Goal: Find specific page/section: Find specific page/section

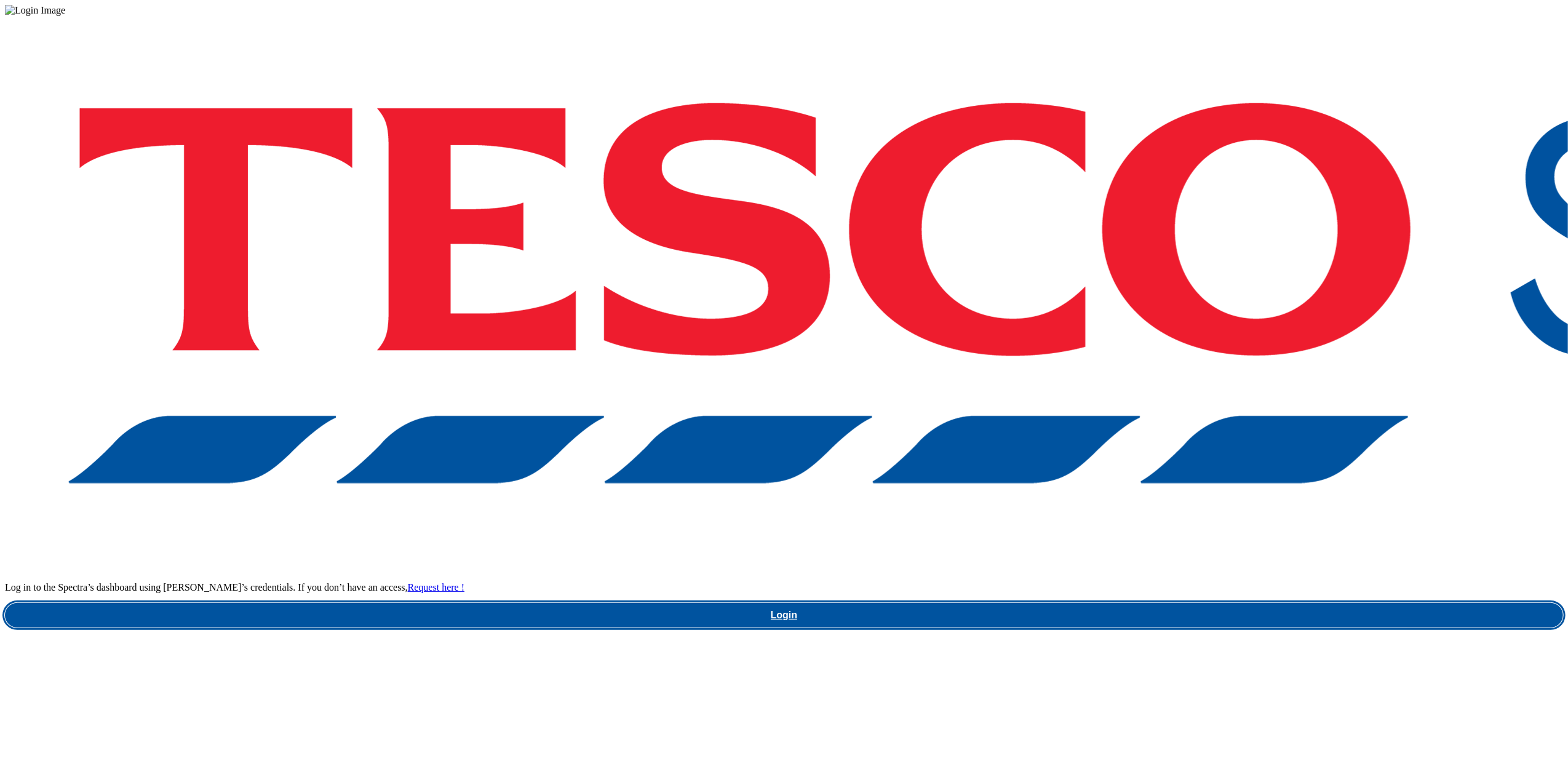
click at [1164, 603] on link "Login" at bounding box center [783, 615] width 1558 height 25
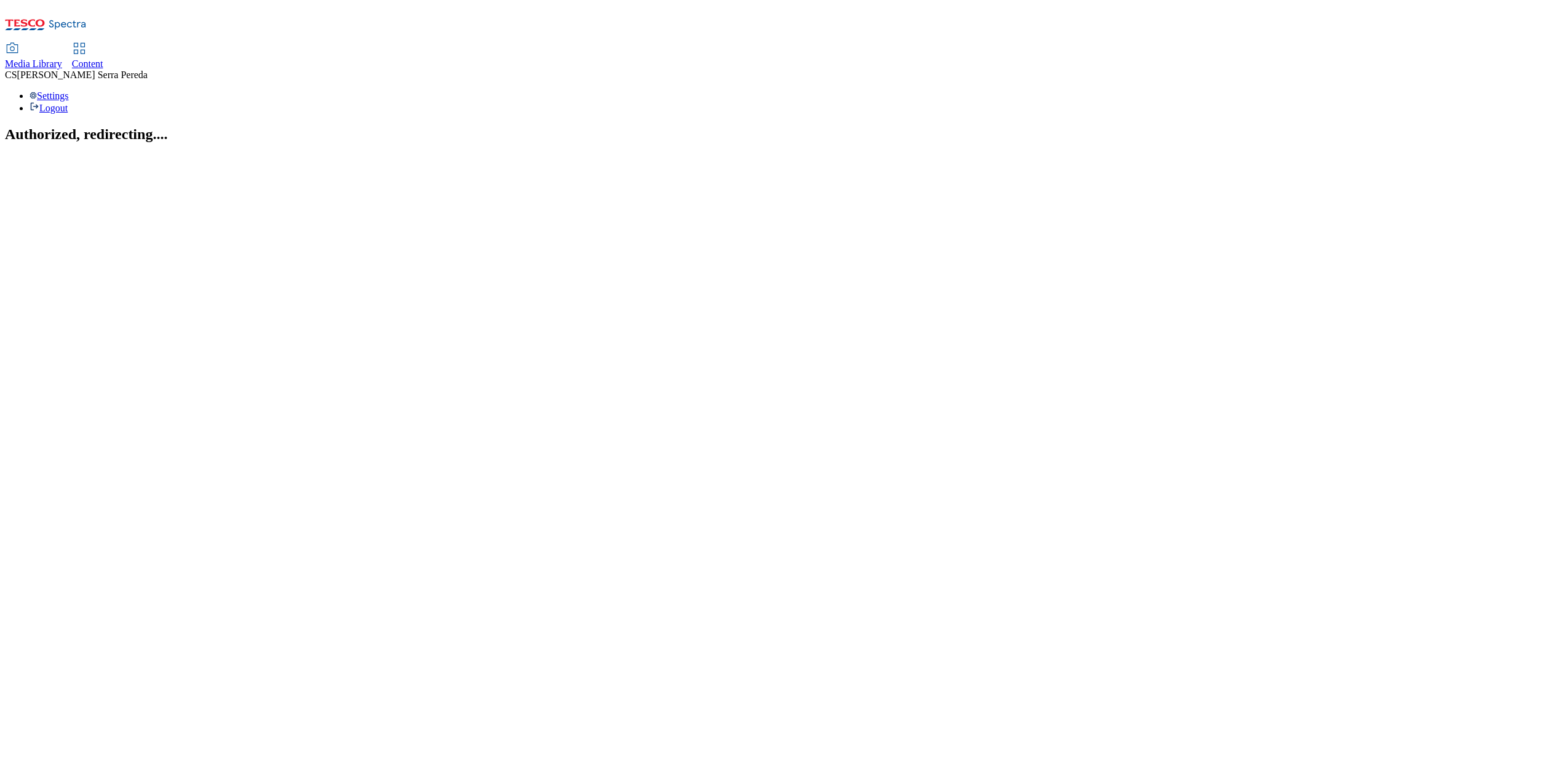
click at [103, 58] on span "Content" at bounding box center [87, 63] width 31 height 10
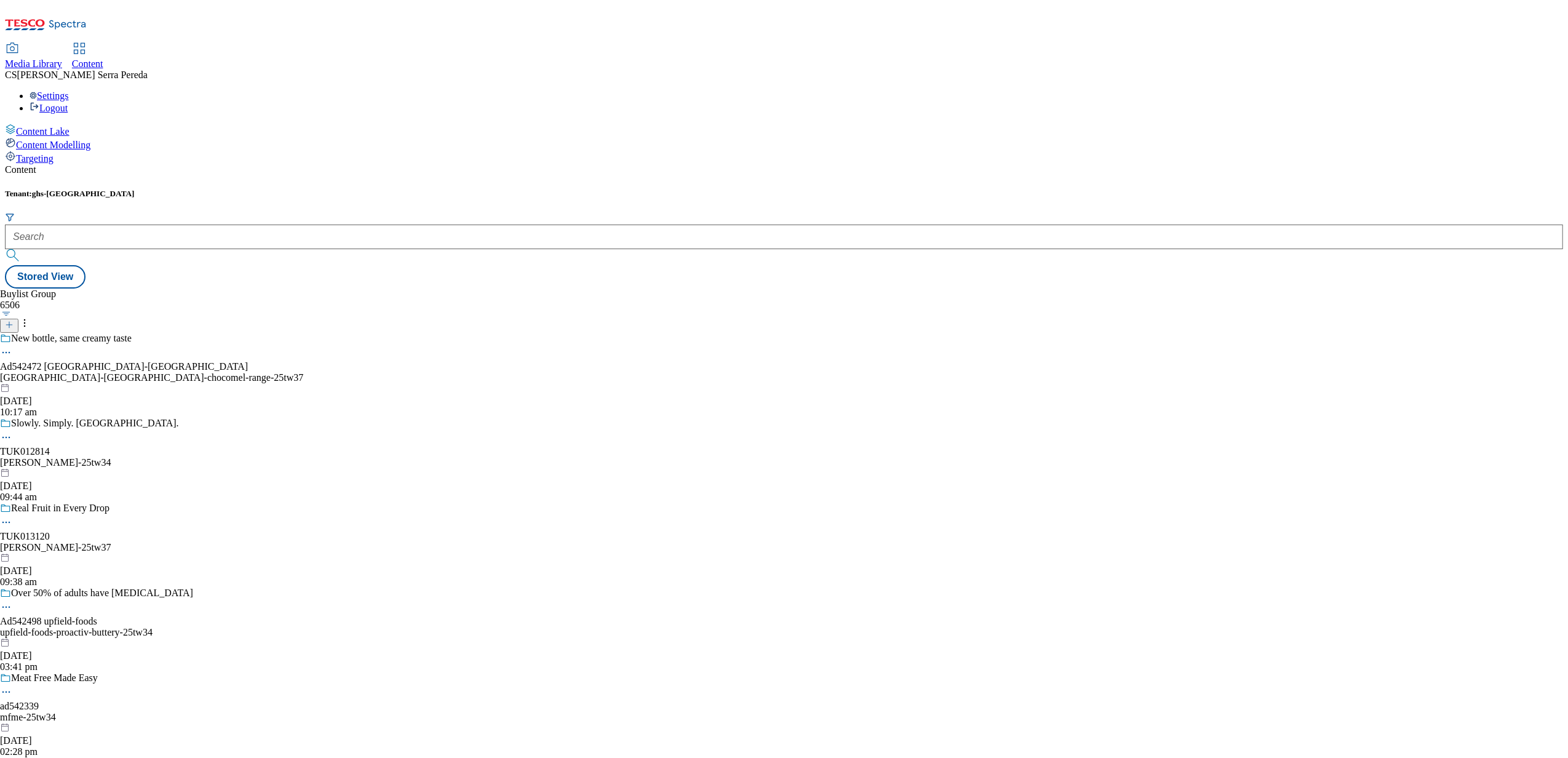
click at [62, 58] on span "Media Library" at bounding box center [34, 63] width 58 height 10
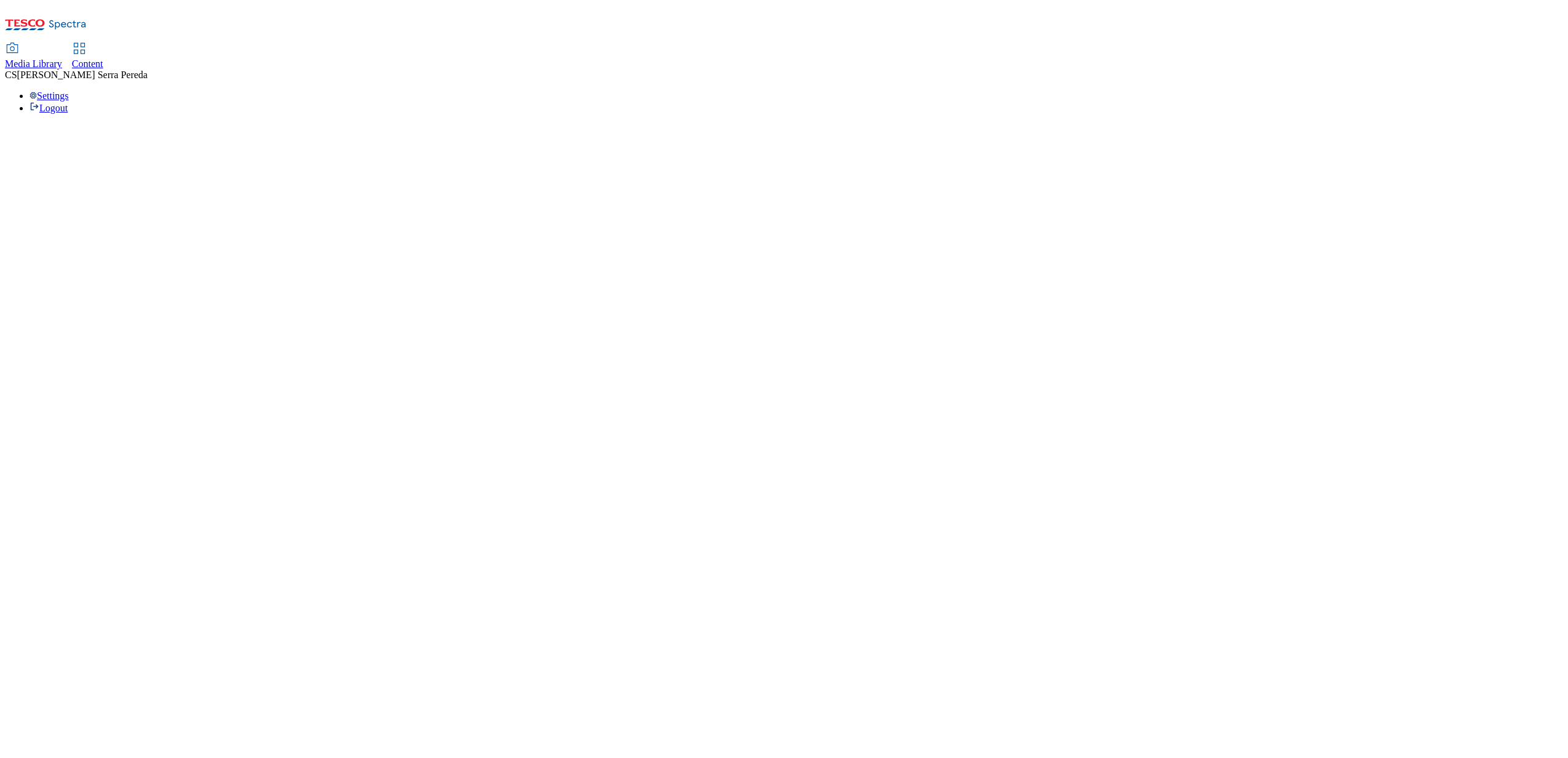
select select "flare-ghs"
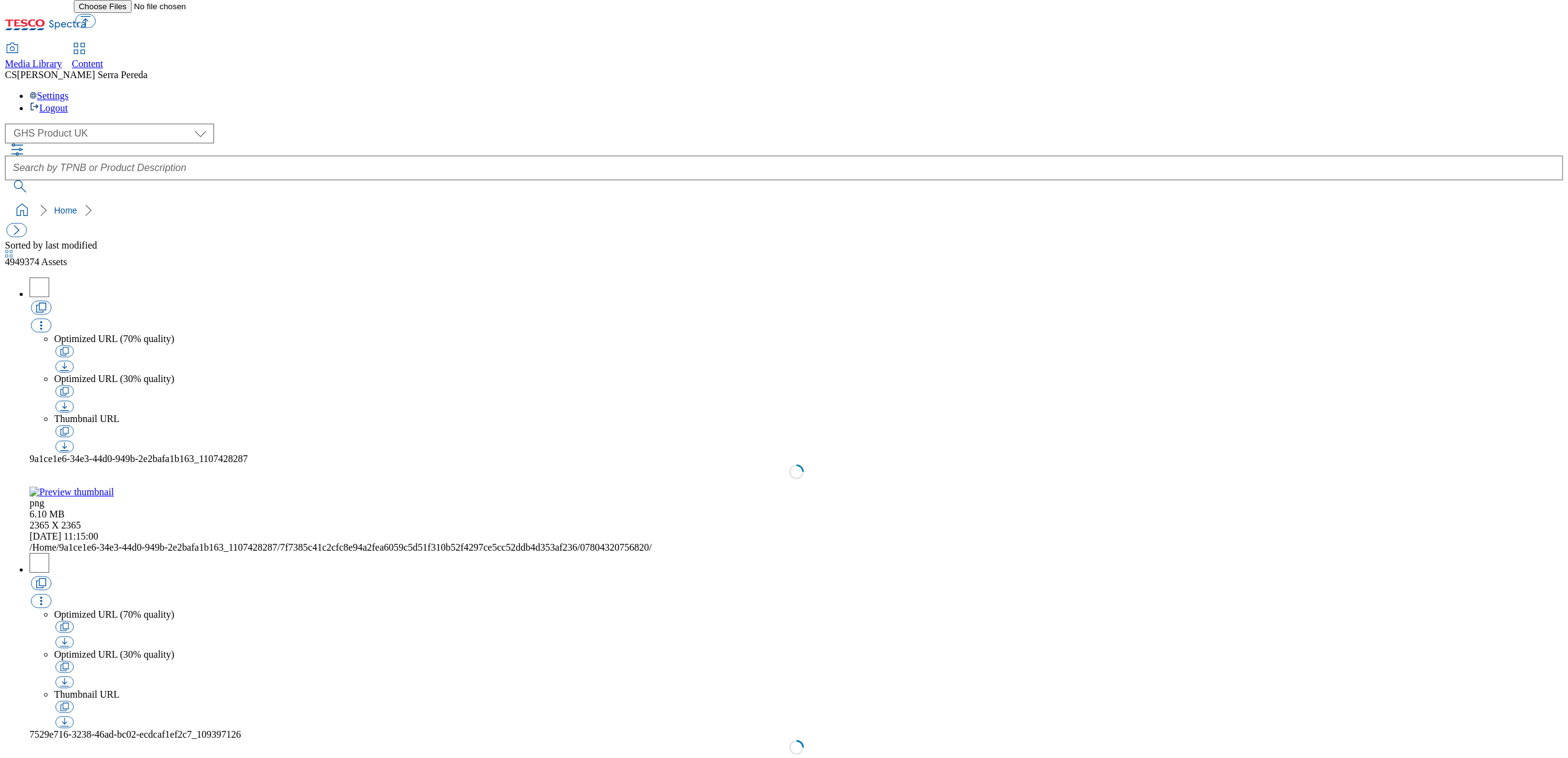
click at [103, 58] on span "Content" at bounding box center [87, 63] width 31 height 10
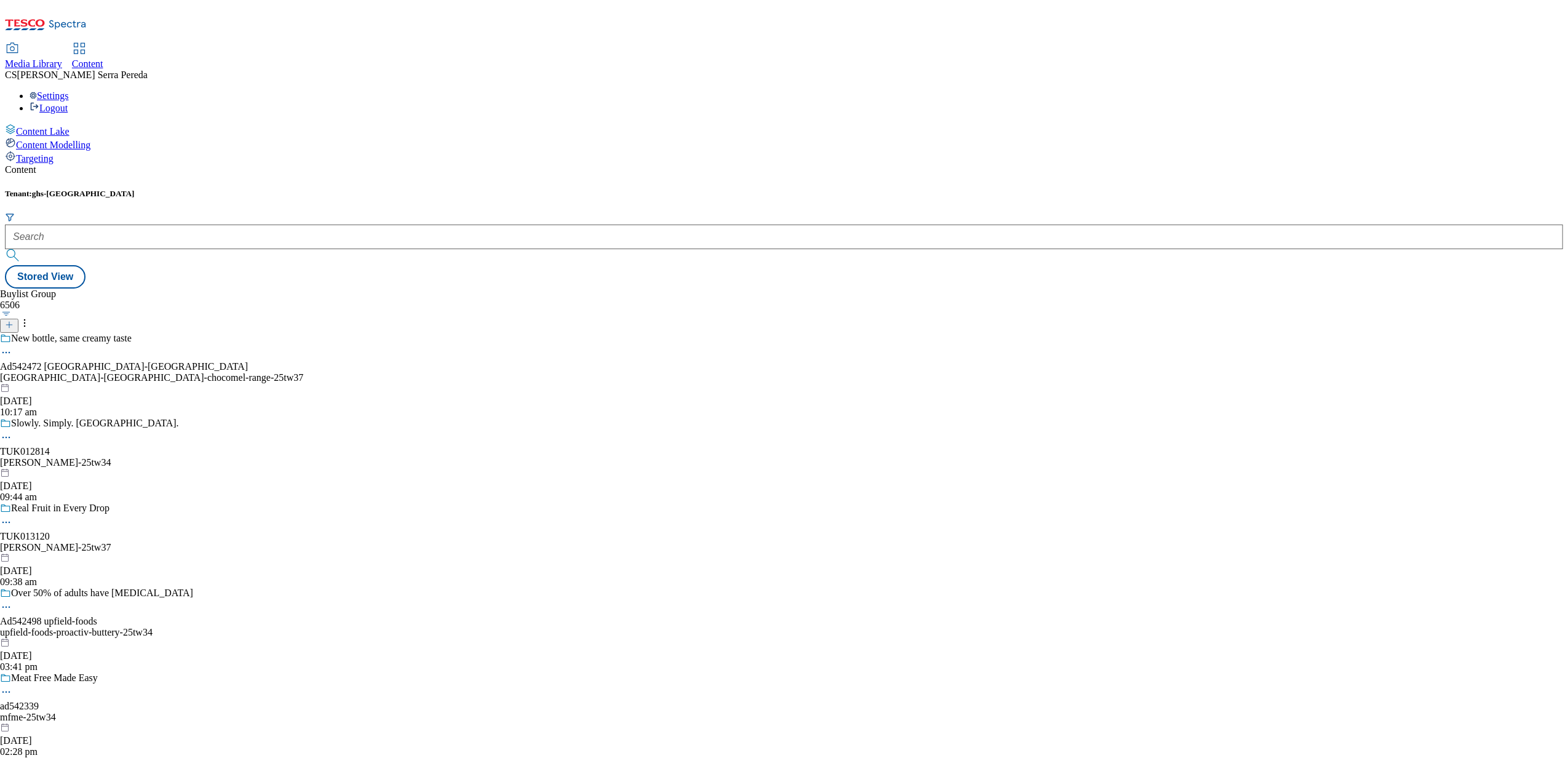
click at [62, 44] on link "Media Library" at bounding box center [34, 57] width 58 height 26
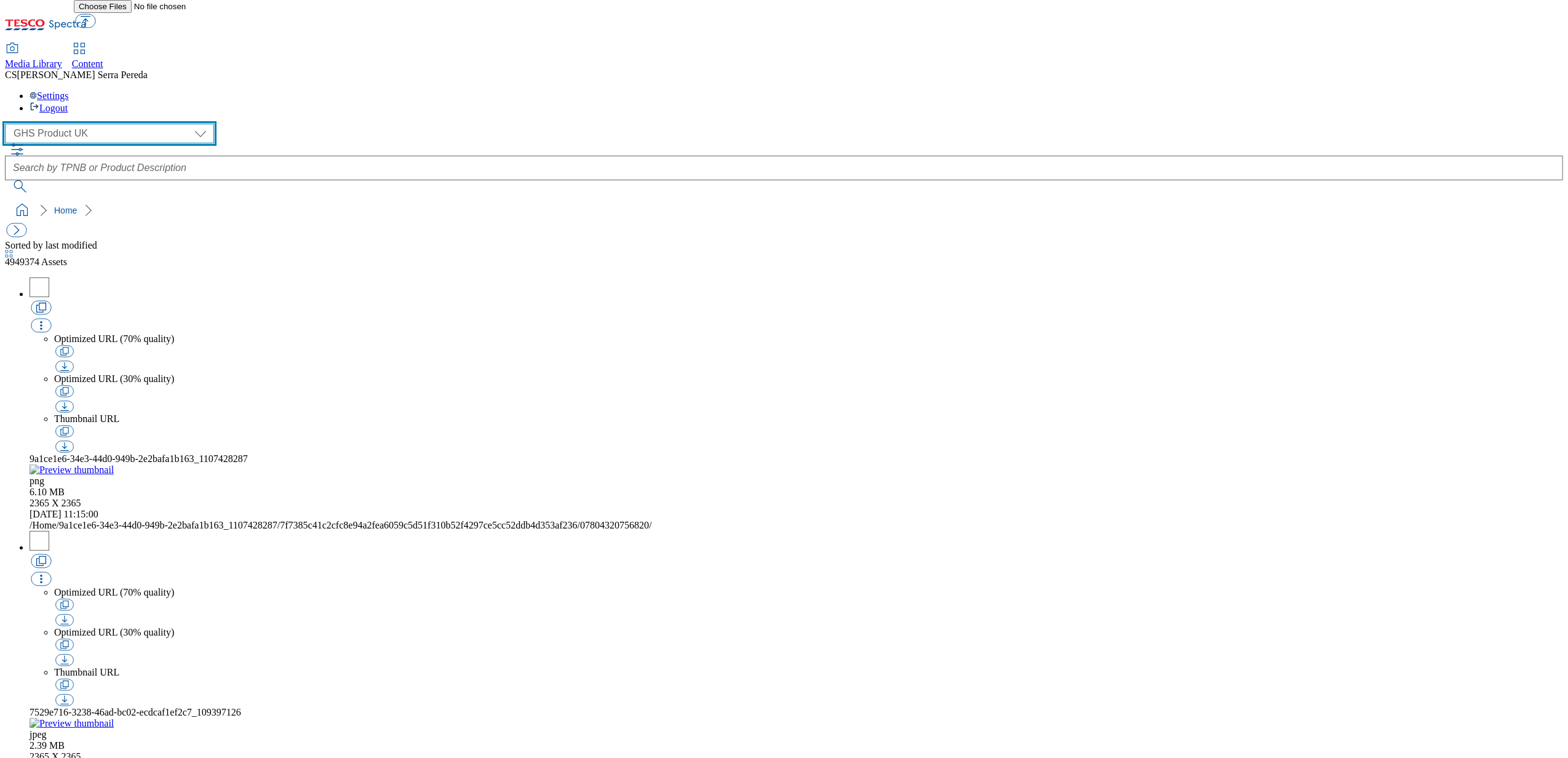
click at [79, 124] on select "Dotcom UK GHS Marketing UK GHS Product UK ghs-roi Realfood" at bounding box center [109, 134] width 209 height 20
select select "flare-ghs-mktg"
click at [9, 124] on select "Dotcom UK GHS Marketing UK GHS Product UK ghs-roi Realfood" at bounding box center [109, 134] width 209 height 20
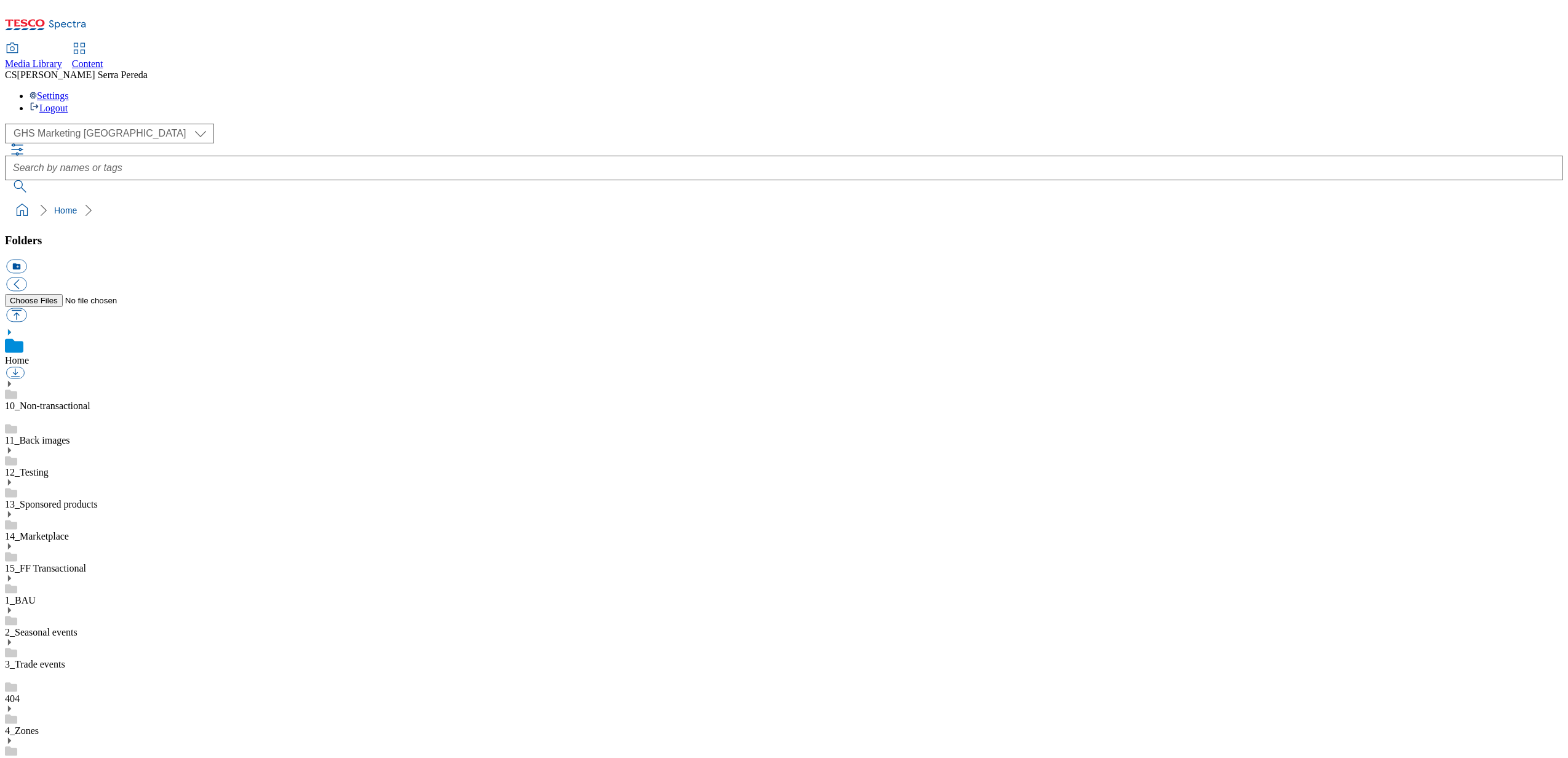
click at [14, 606] on icon at bounding box center [9, 610] width 9 height 9
